Goal: Task Accomplishment & Management: Complete application form

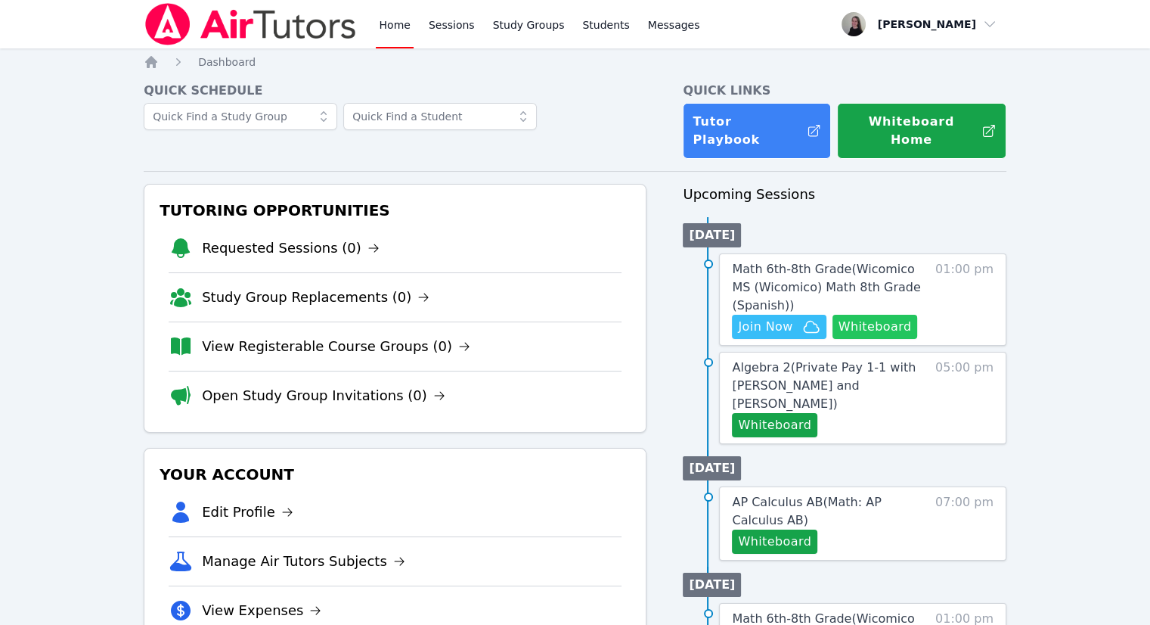
click at [864, 315] on button "Whiteboard" at bounding box center [875, 327] width 85 height 24
click at [796, 318] on span "Join Now" at bounding box center [779, 327] width 82 height 18
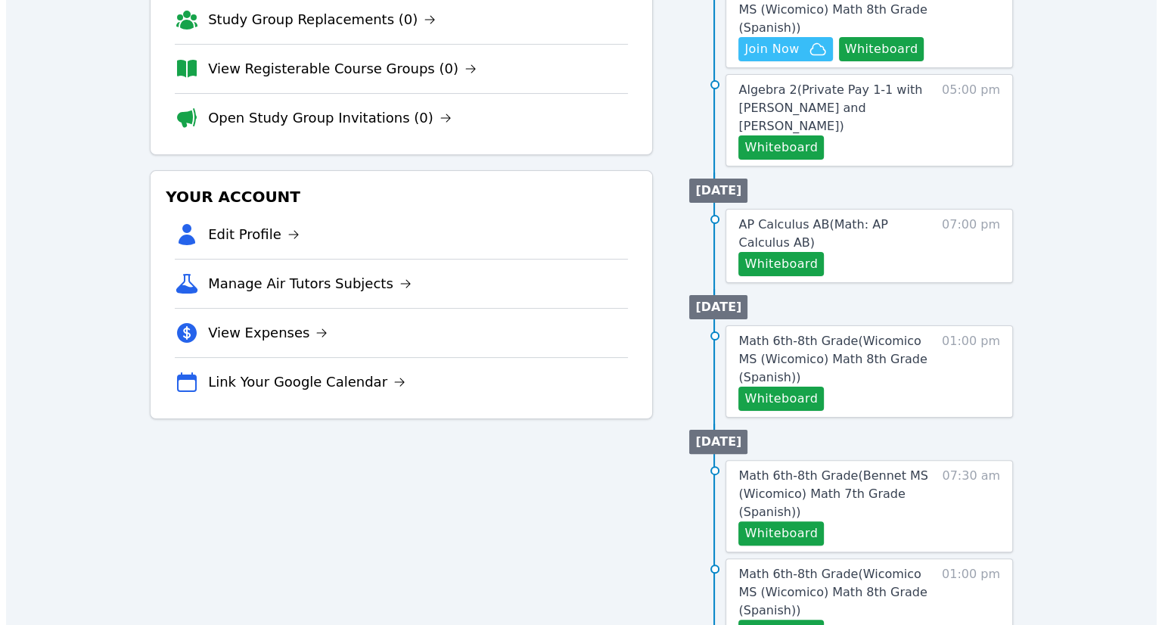
scroll to position [302, 0]
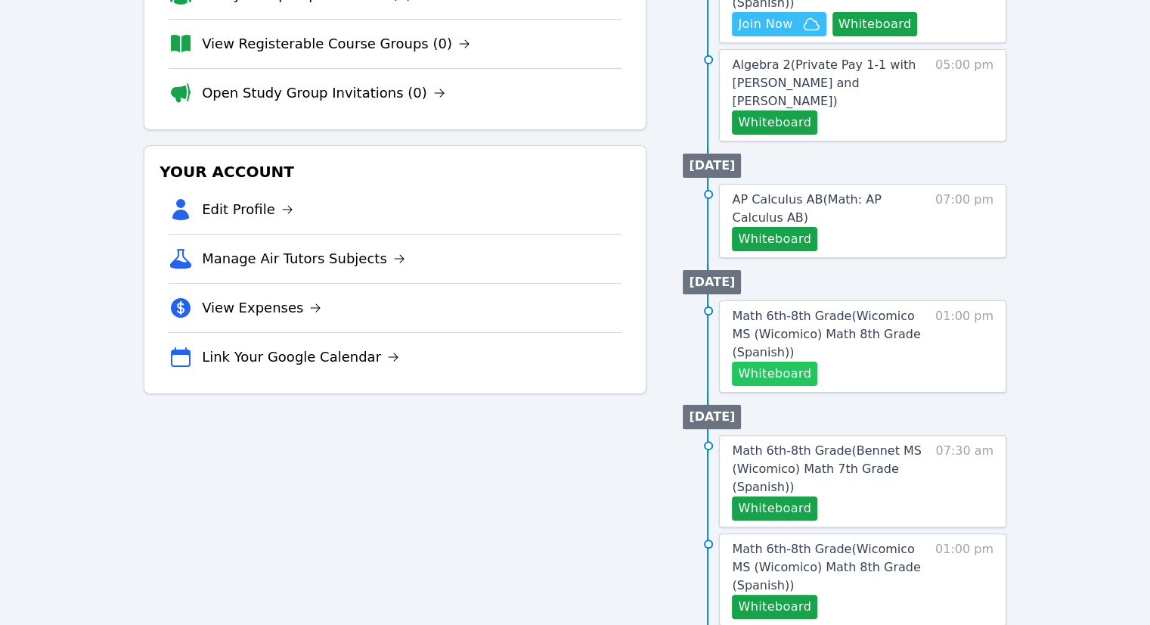
click at [782, 361] on button "Whiteboard" at bounding box center [774, 373] width 85 height 24
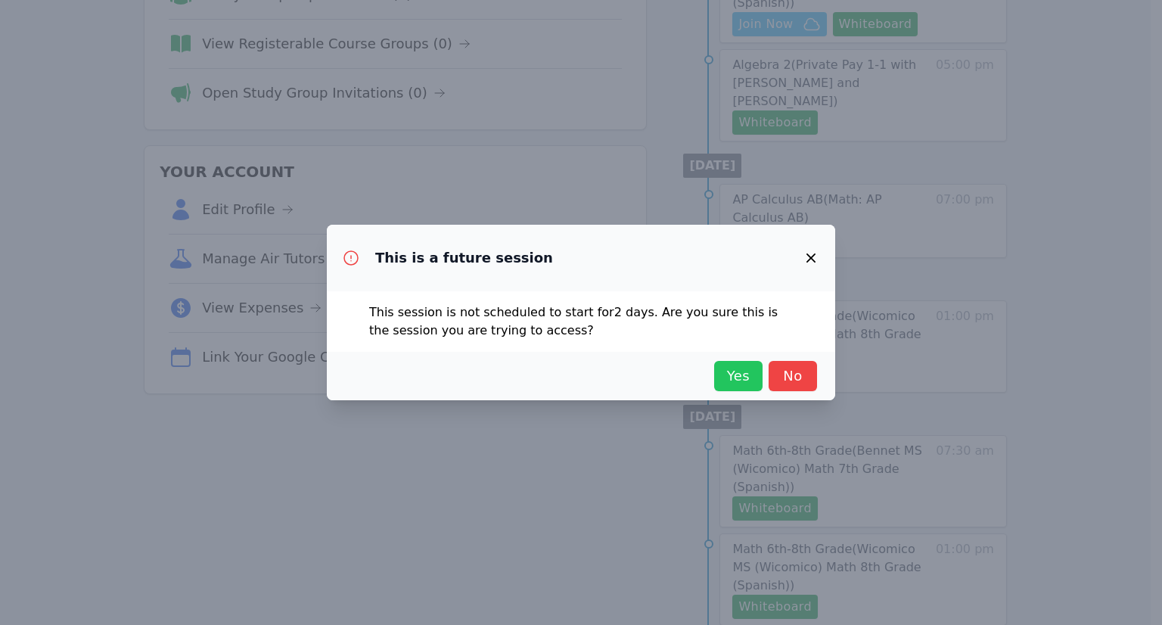
click at [734, 375] on span "Yes" at bounding box center [737, 375] width 33 height 21
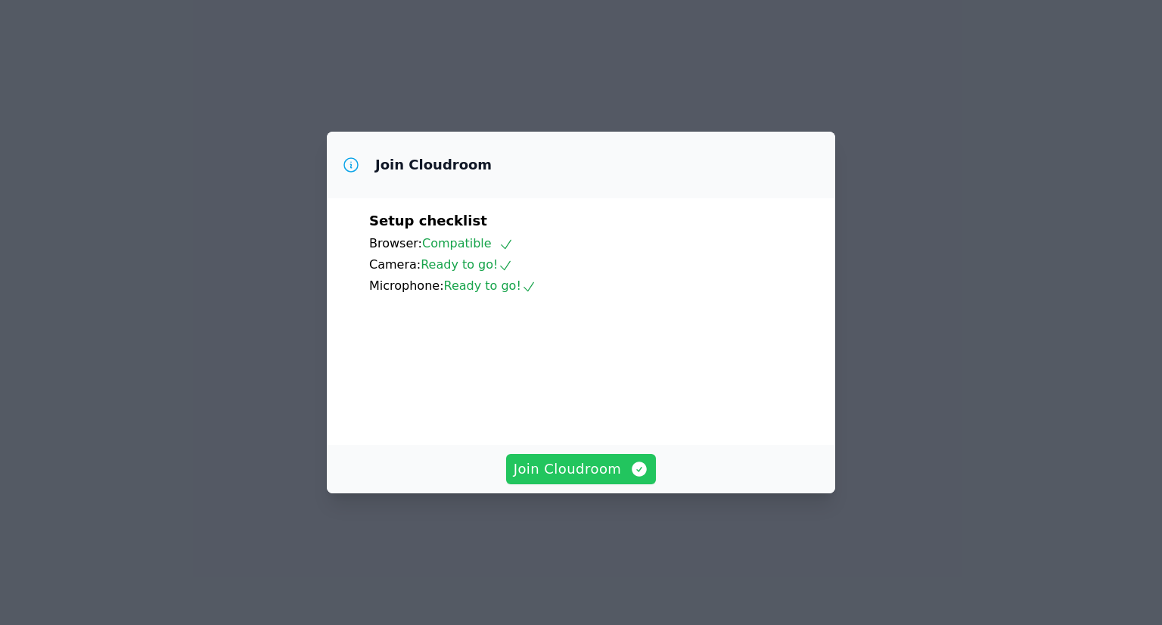
click at [558, 479] on span "Join Cloudroom" at bounding box center [580, 468] width 135 height 21
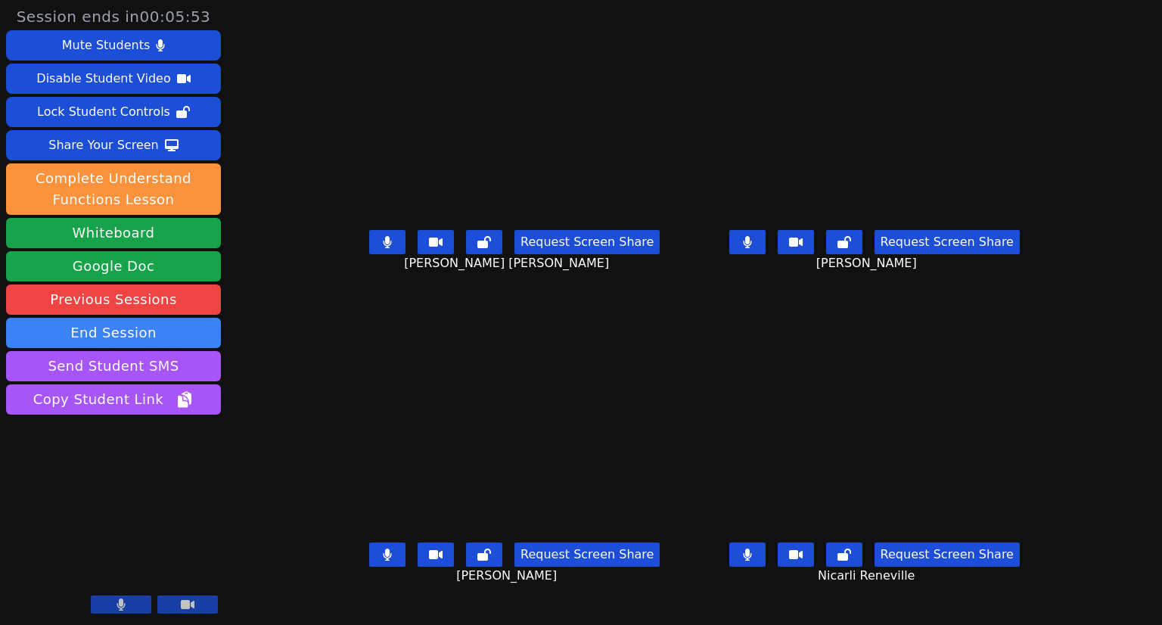
click at [752, 248] on icon at bounding box center [747, 242] width 9 height 12
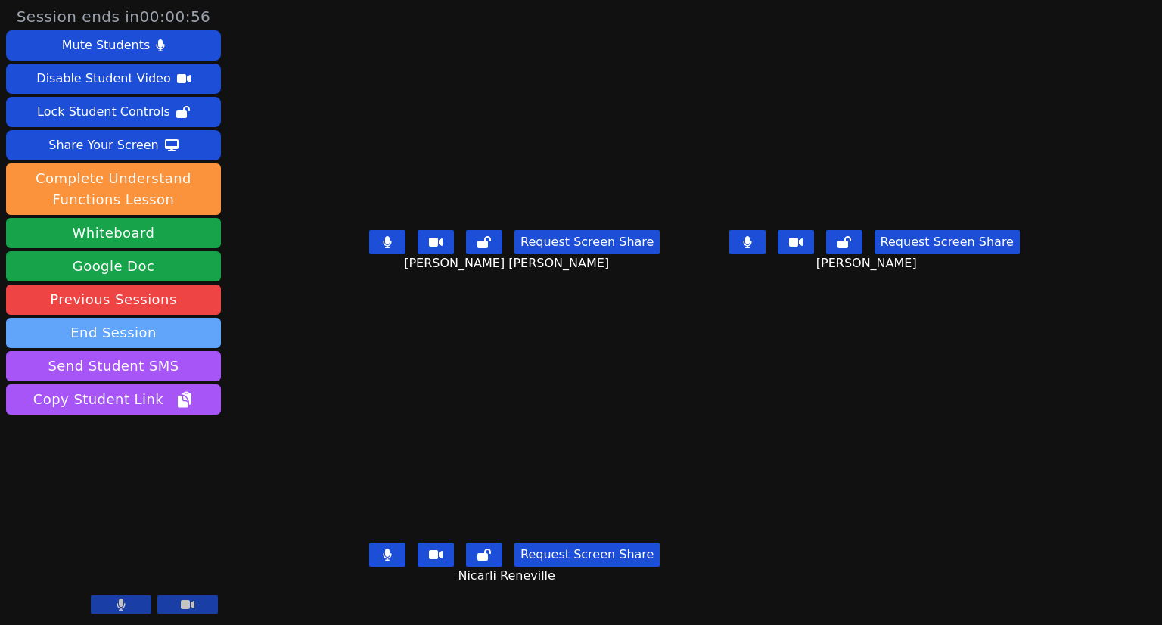
click at [146, 329] on button "End Session" at bounding box center [113, 333] width 215 height 30
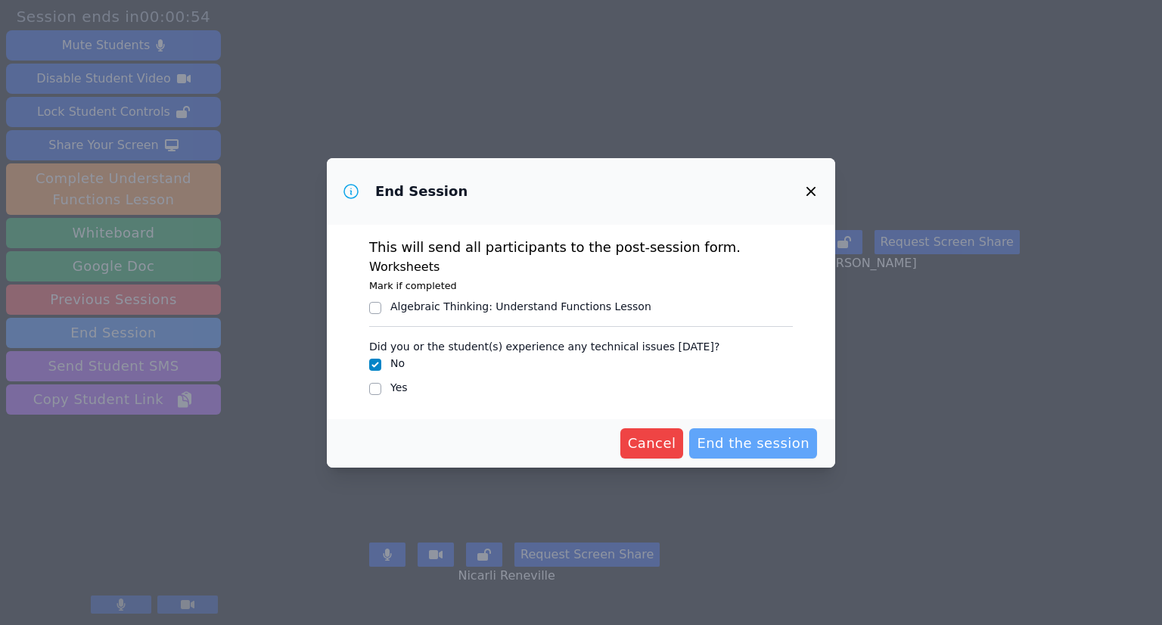
click at [767, 442] on span "End the session" at bounding box center [752, 443] width 113 height 21
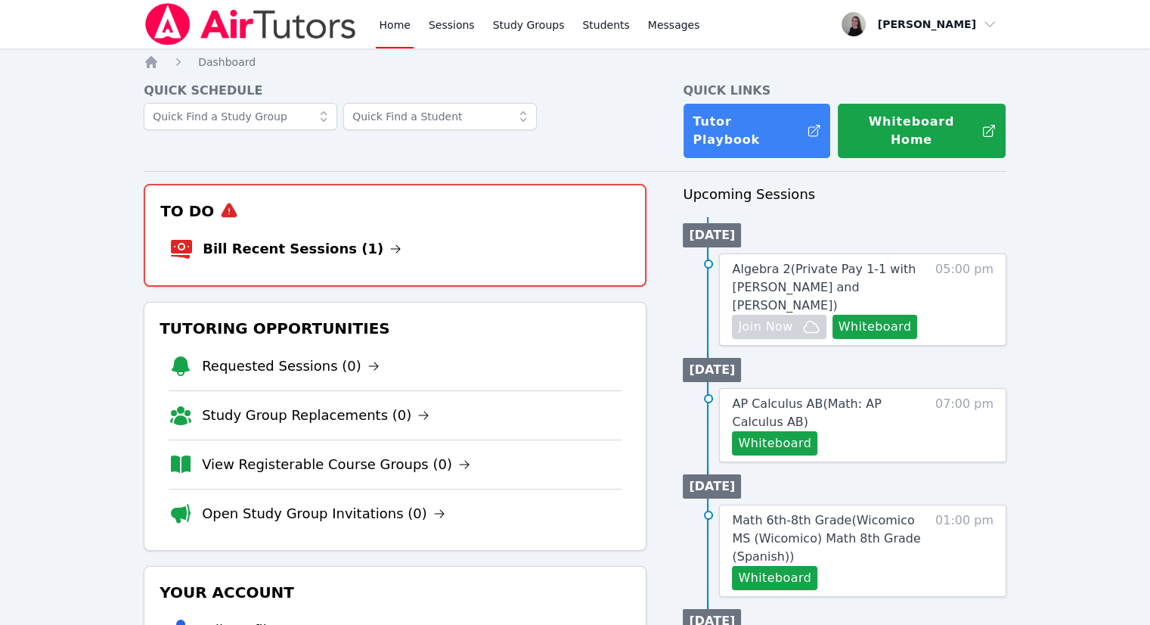
click at [274, 225] on li "Bill Recent Sessions (1)" at bounding box center [394, 249] width 451 height 48
click at [295, 238] on link "Bill Recent Sessions (1)" at bounding box center [302, 248] width 199 height 21
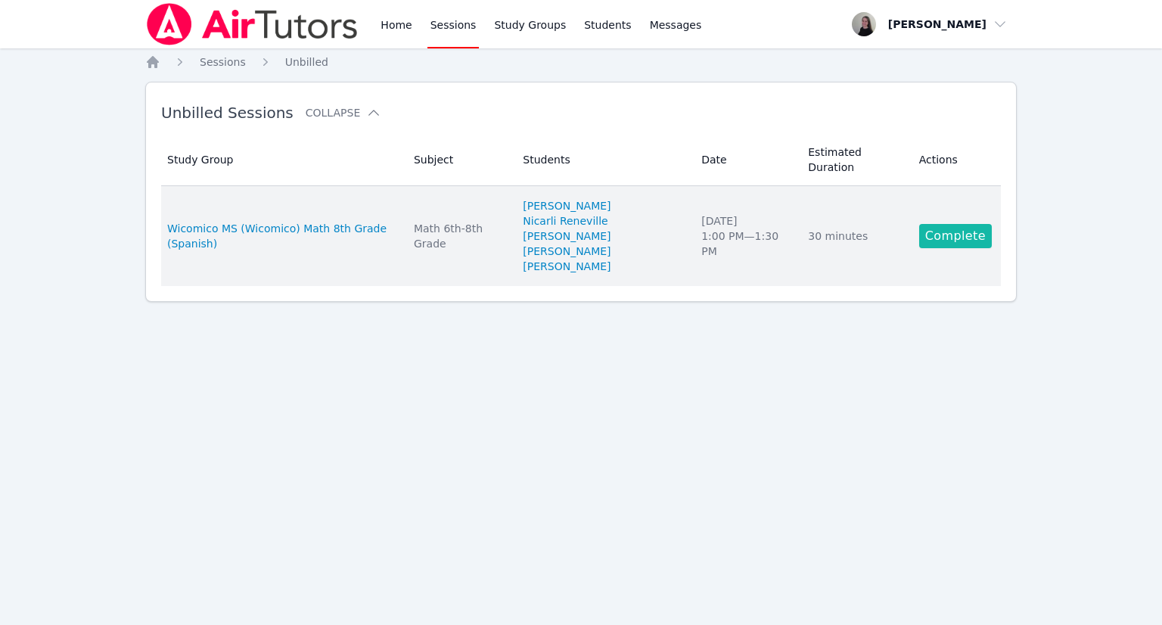
click at [960, 224] on link "Complete" at bounding box center [955, 236] width 73 height 24
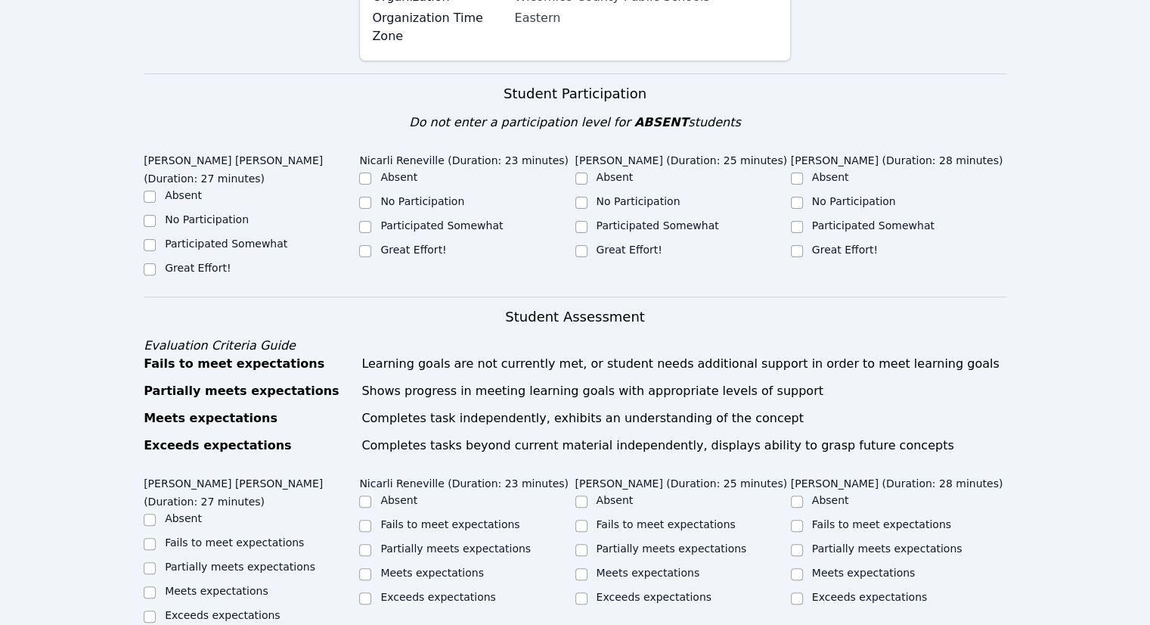
scroll to position [454, 0]
click at [154, 262] on input "Great Effort!" at bounding box center [150, 268] width 12 height 12
checkbox input "true"
click at [365, 219] on input "Participated Somewhat" at bounding box center [365, 225] width 12 height 12
checkbox input "true"
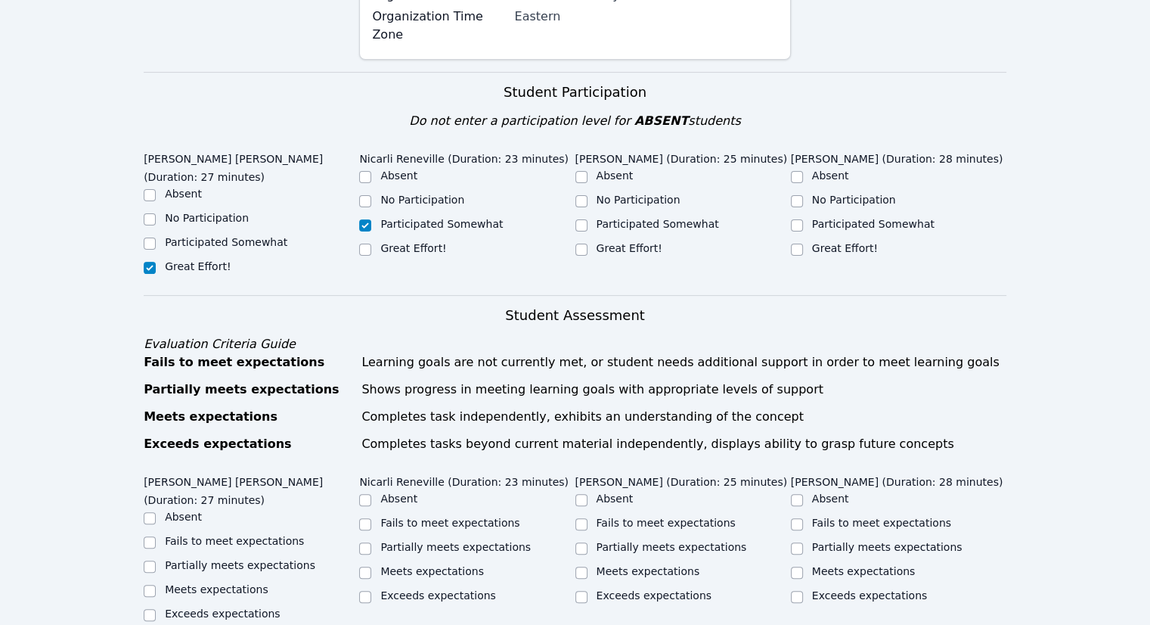
click at [588, 192] on div "No Participation" at bounding box center [683, 201] width 216 height 18
click at [584, 195] on input "No Participation" at bounding box center [581, 201] width 12 height 12
checkbox input "true"
click at [817, 242] on label "Great Effort!" at bounding box center [845, 248] width 66 height 12
click at [803, 244] on input "Great Effort!" at bounding box center [797, 250] width 12 height 12
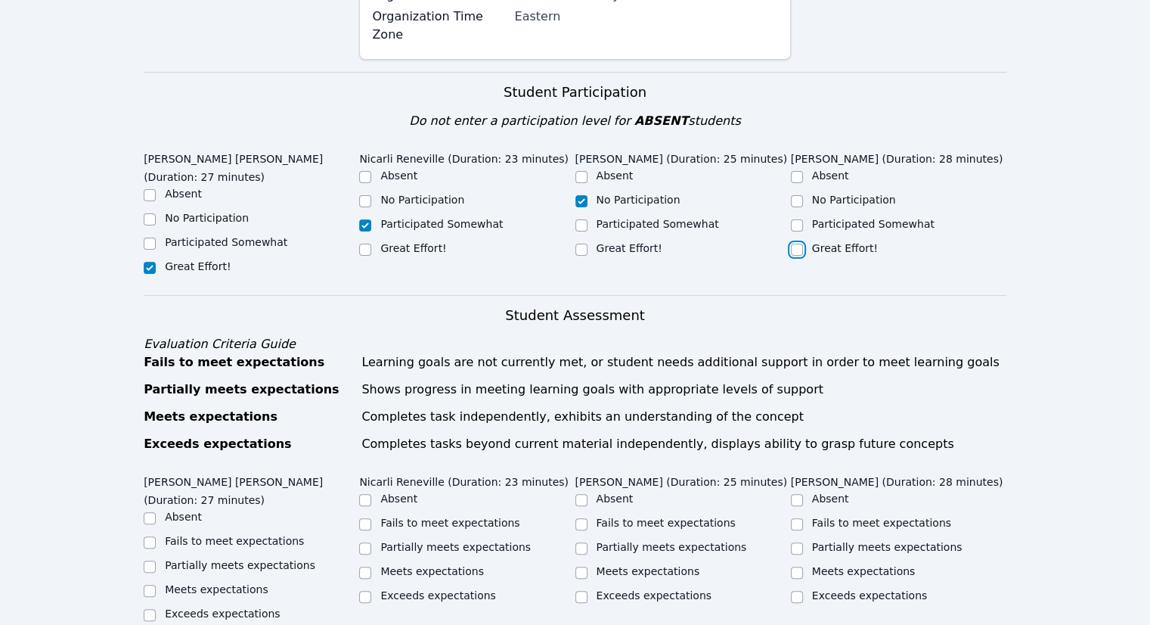
checkbox input "true"
click at [806, 216] on div "Participated Somewhat" at bounding box center [899, 225] width 216 height 18
click at [800, 219] on input "Participated Somewhat" at bounding box center [797, 225] width 12 height 12
checkbox input "true"
checkbox input "false"
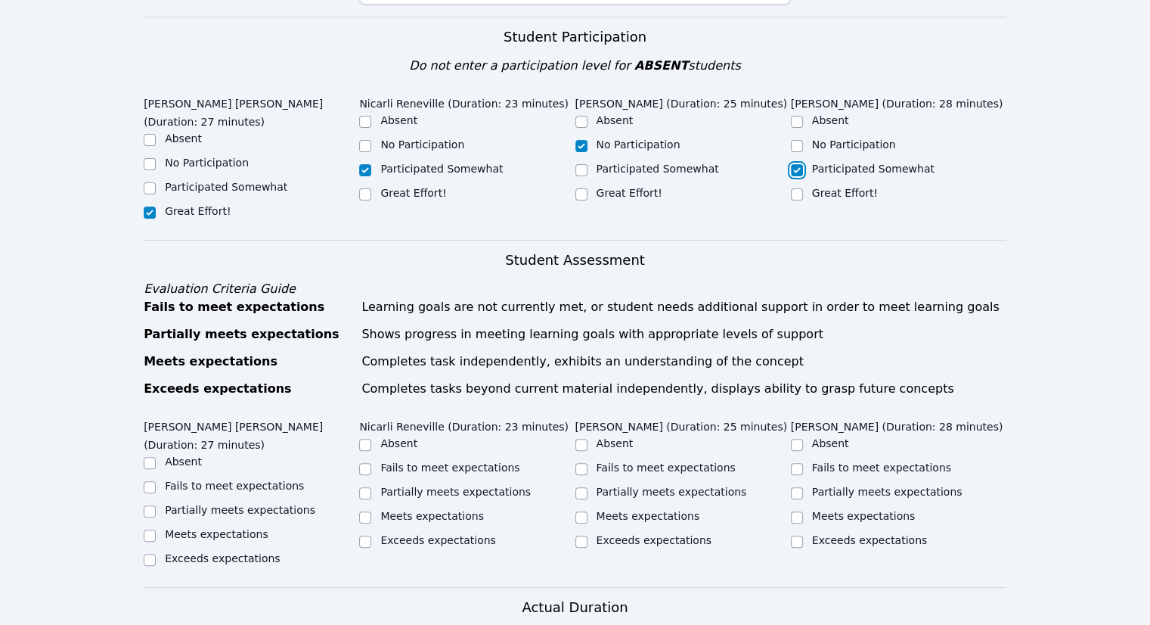
scroll to position [529, 0]
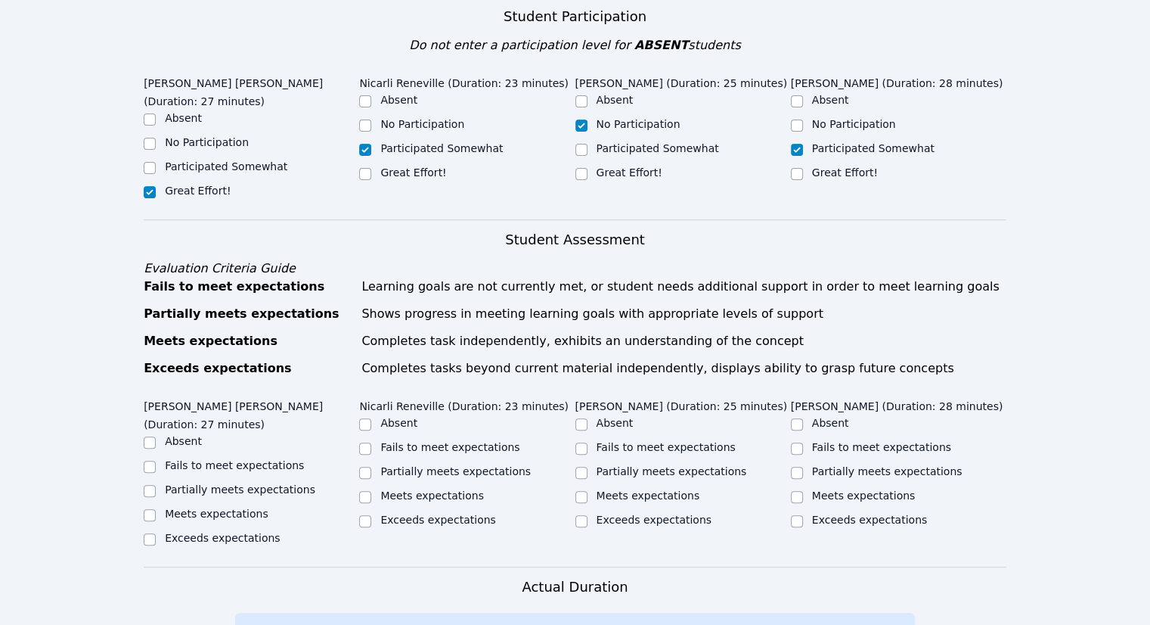
click at [178, 507] on label "Meets expectations" at bounding box center [217, 513] width 104 height 12
click at [156, 509] on input "Meets expectations" at bounding box center [150, 515] width 12 height 12
checkbox input "true"
click at [383, 465] on label "Partially meets expectations" at bounding box center [455, 471] width 150 height 12
click at [598, 441] on label "Fails to meet expectations" at bounding box center [666, 447] width 139 height 12
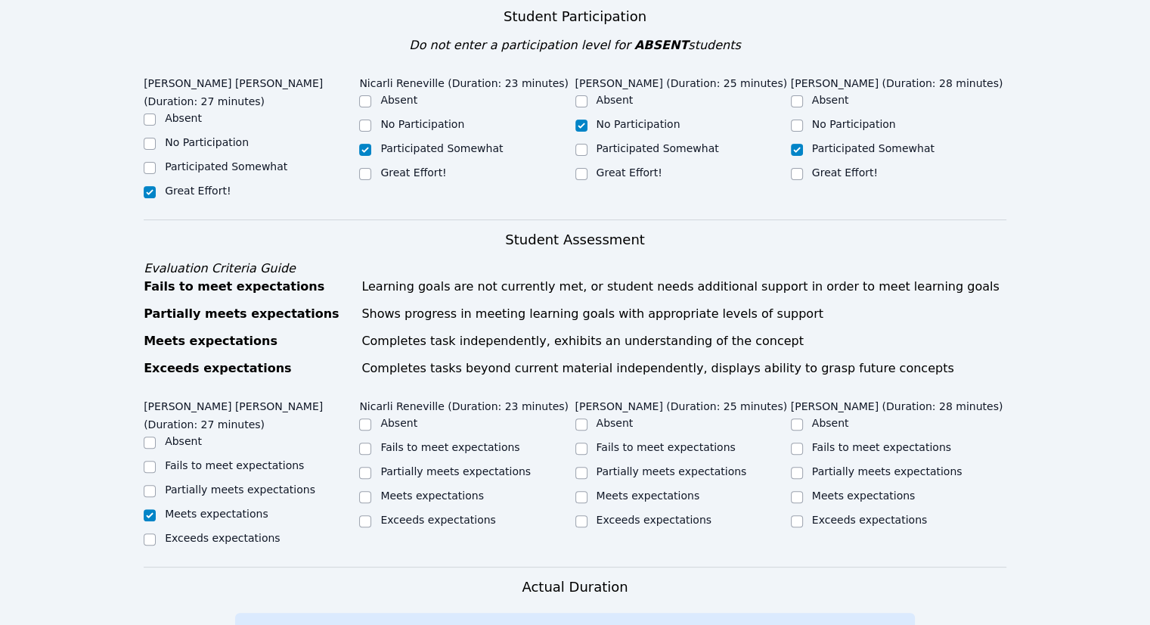
click at [588, 442] on input "Fails to meet expectations" at bounding box center [581, 448] width 12 height 12
checkbox input "true"
click at [369, 467] on input "Partially meets expectations" at bounding box center [365, 473] width 12 height 12
checkbox input "true"
click at [831, 465] on label "Partially meets expectations" at bounding box center [887, 471] width 150 height 12
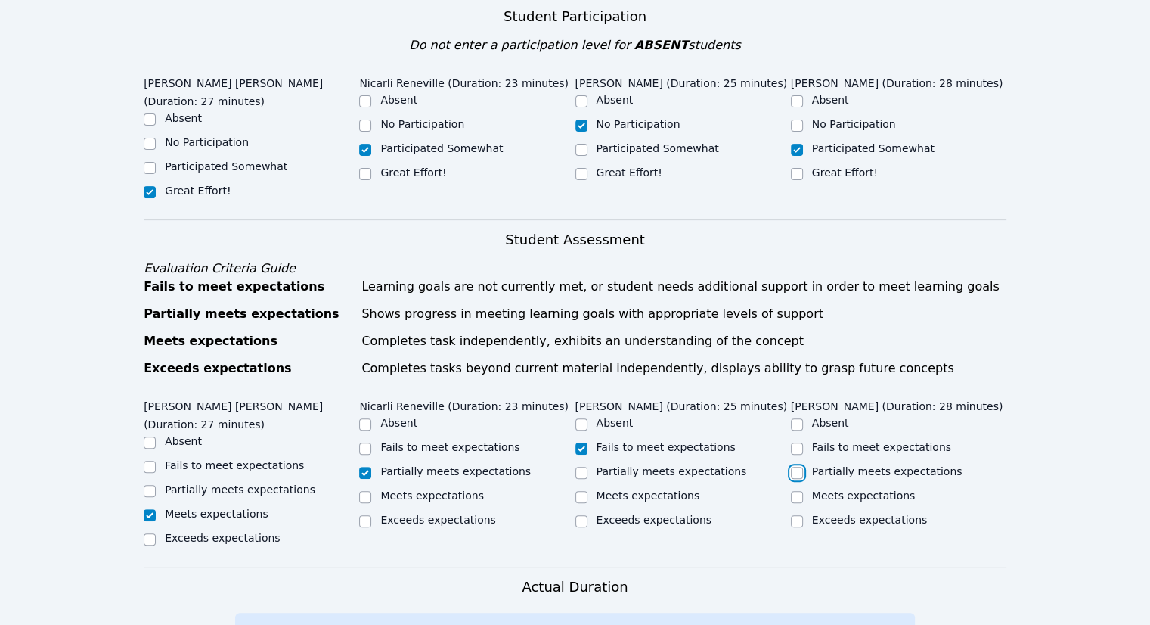
click at [803, 467] on input "Partially meets expectations" at bounding box center [797, 473] width 12 height 12
checkbox input "true"
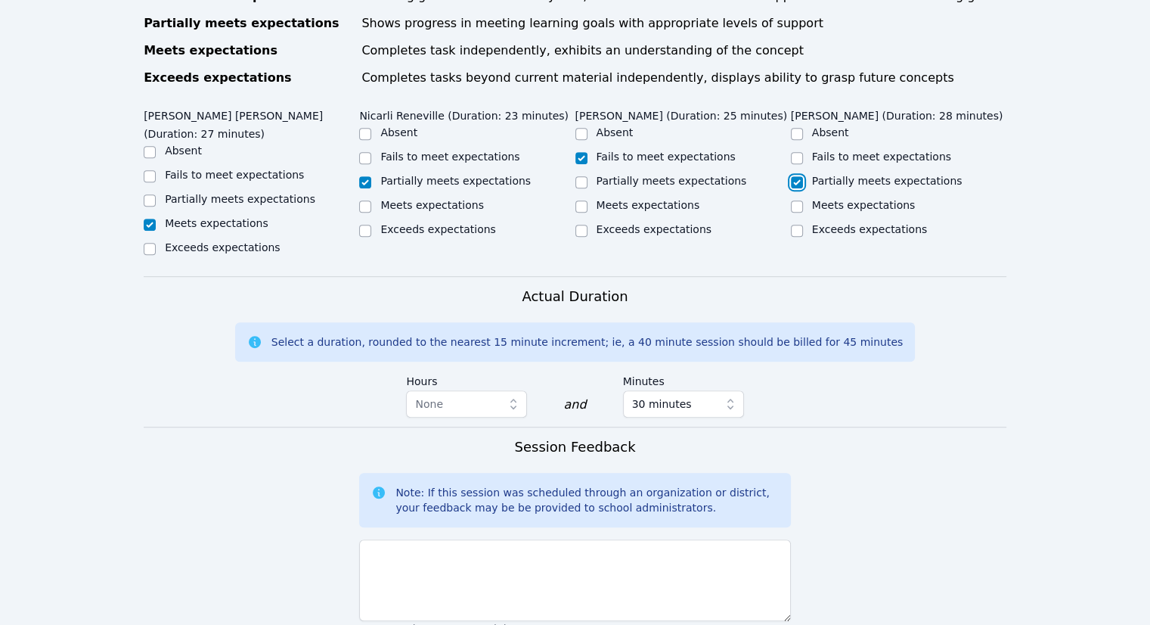
scroll to position [832, 0]
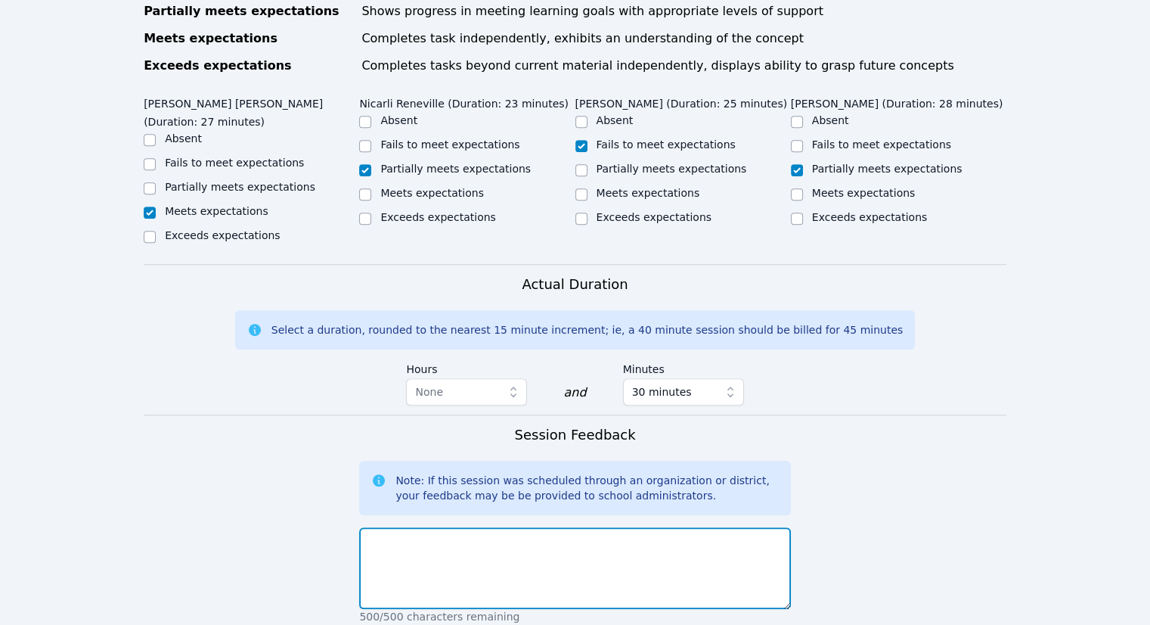
click at [487, 527] on textarea at bounding box center [574, 568] width 431 height 82
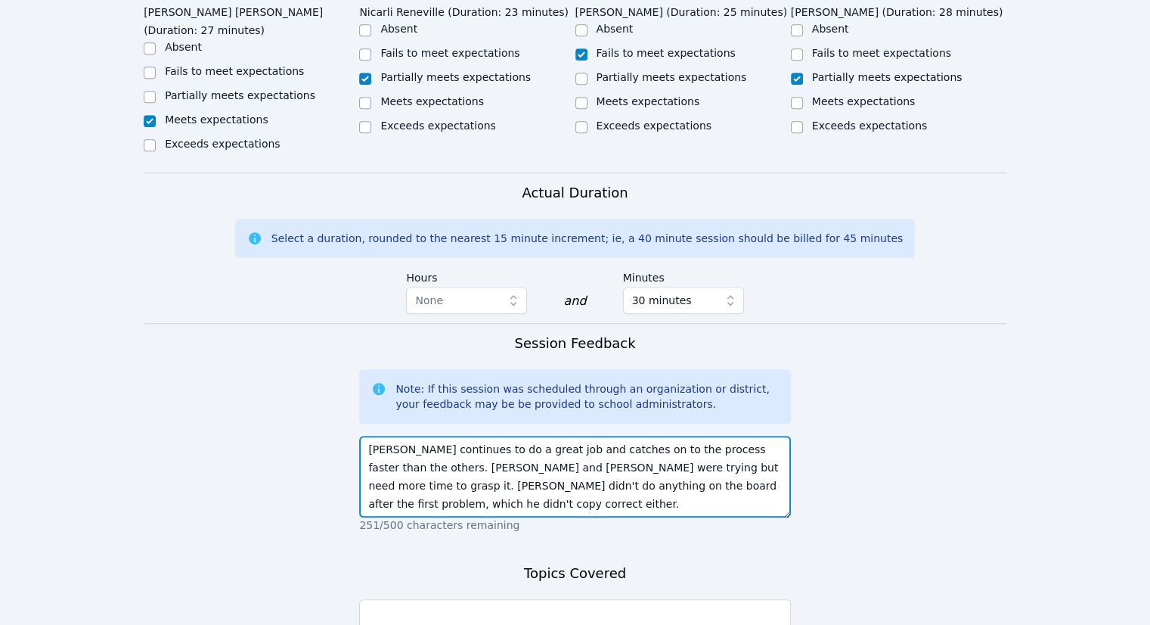
scroll to position [1059, 0]
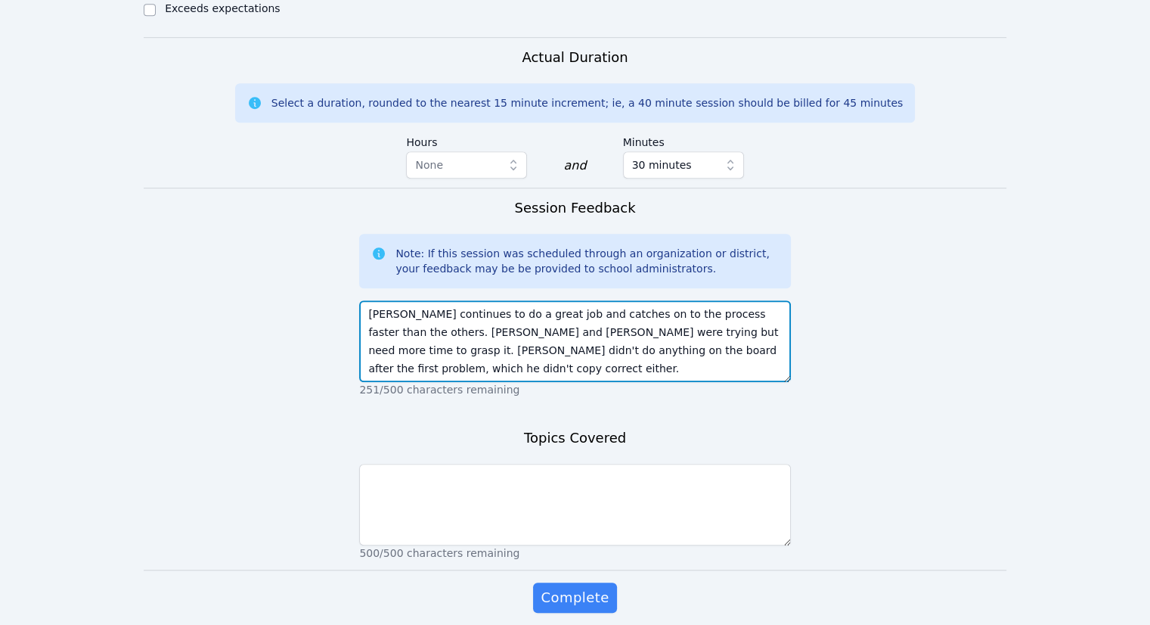
type textarea "Leo continues to do a great job and catches on to the process faster than the o…"
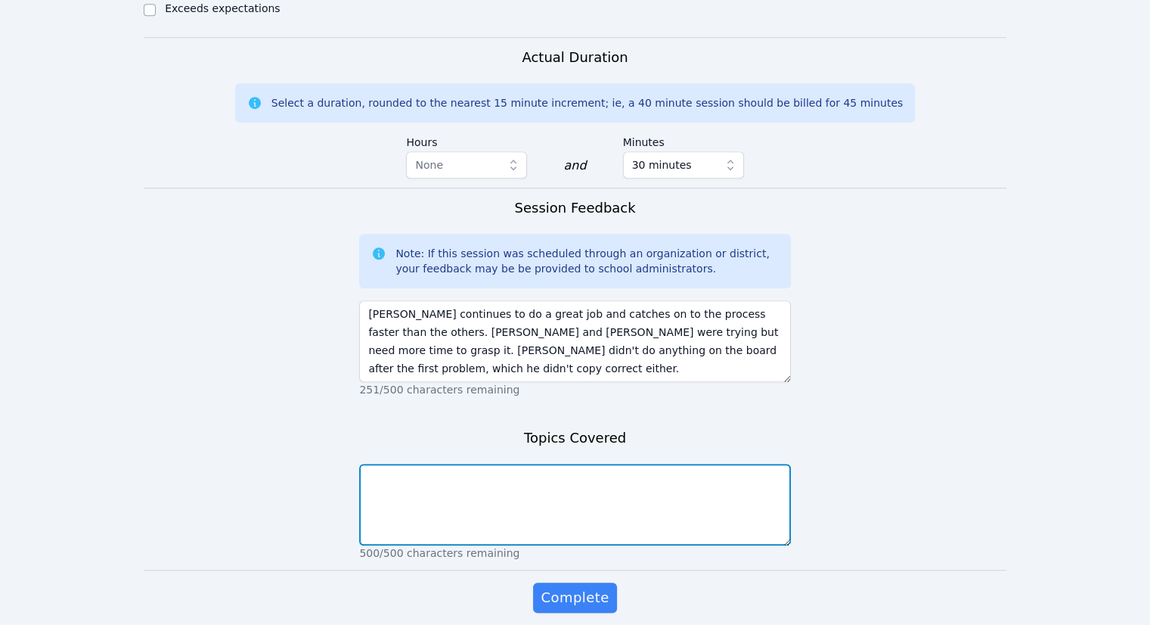
click at [577, 497] on textarea at bounding box center [574, 505] width 431 height 82
type textarea "Reflections"
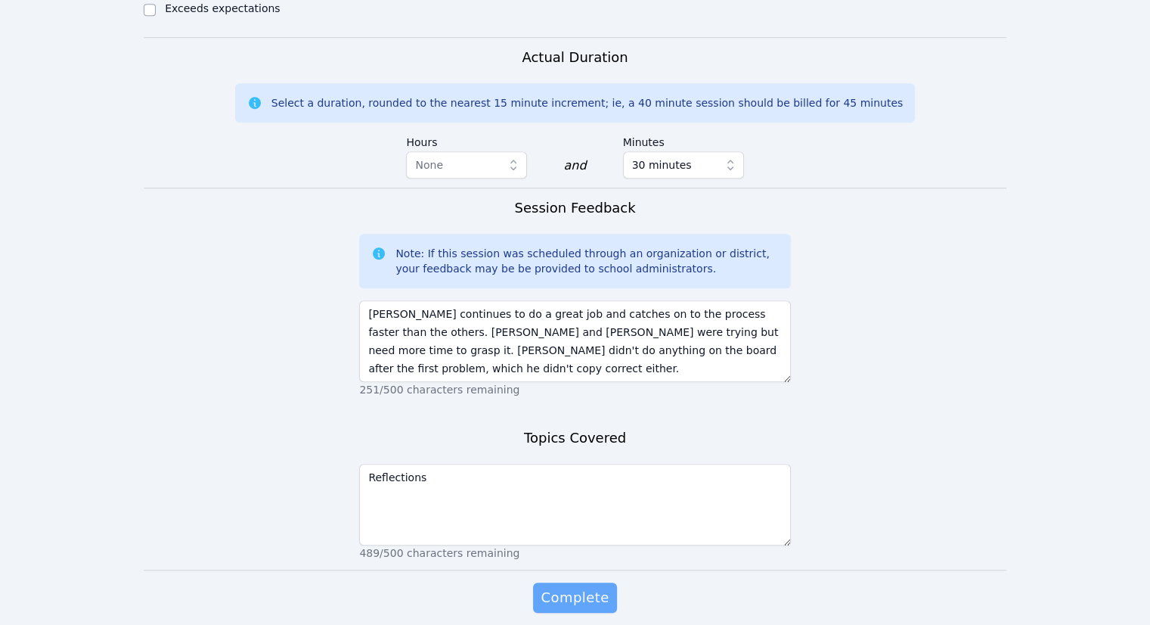
click at [575, 587] on span "Complete" at bounding box center [575, 597] width 68 height 21
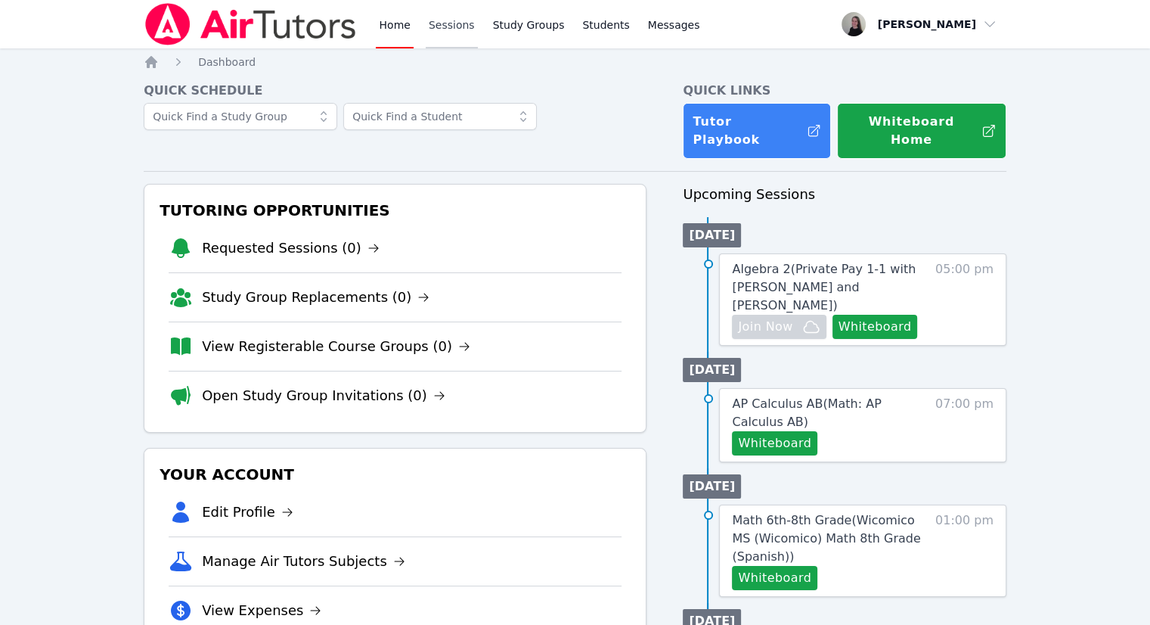
click at [453, 16] on link "Sessions" at bounding box center [452, 24] width 52 height 48
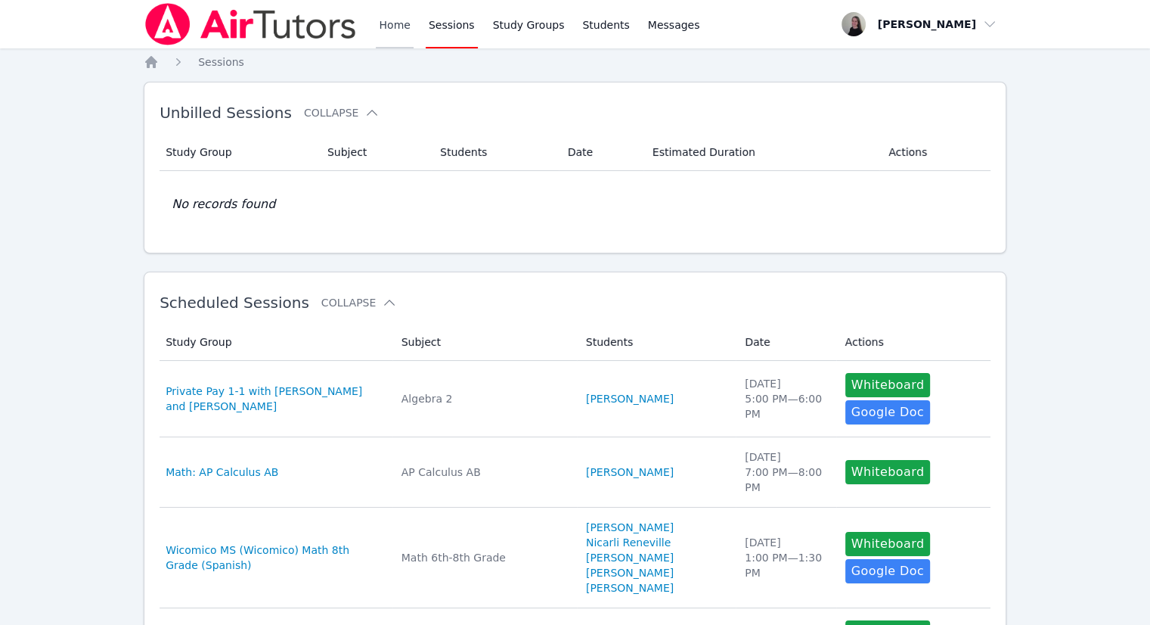
click at [393, 38] on link "Home" at bounding box center [394, 24] width 37 height 48
